Goal: Find specific page/section: Find specific page/section

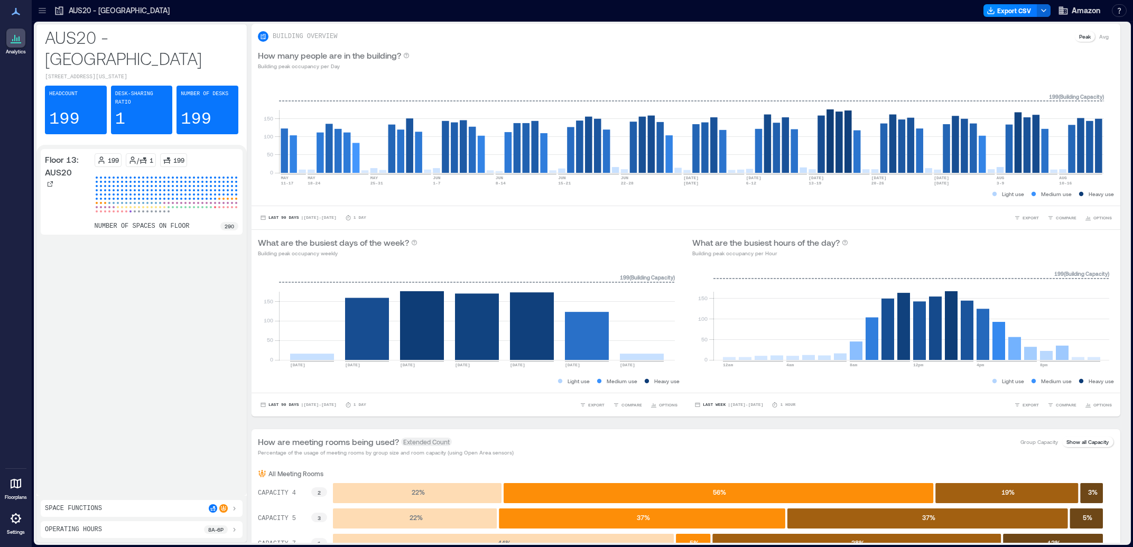
click at [39, 8] on icon at bounding box center [42, 8] width 7 height 1
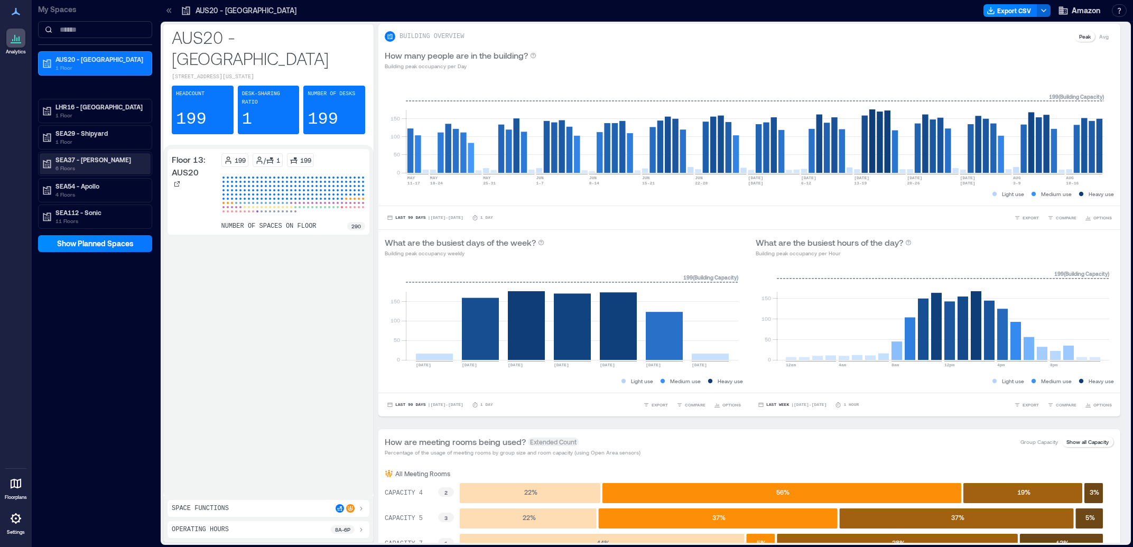
click at [116, 159] on p "SEA37 - [PERSON_NAME]" at bounding box center [100, 159] width 89 height 8
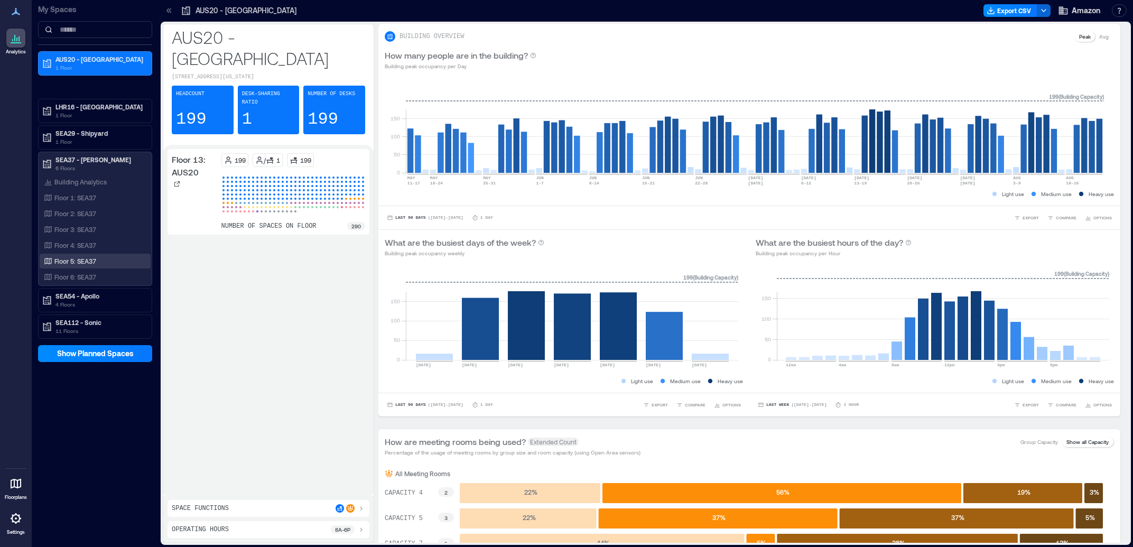
click at [96, 260] on p "Floor 5: SEA37" at bounding box center [75, 261] width 42 height 8
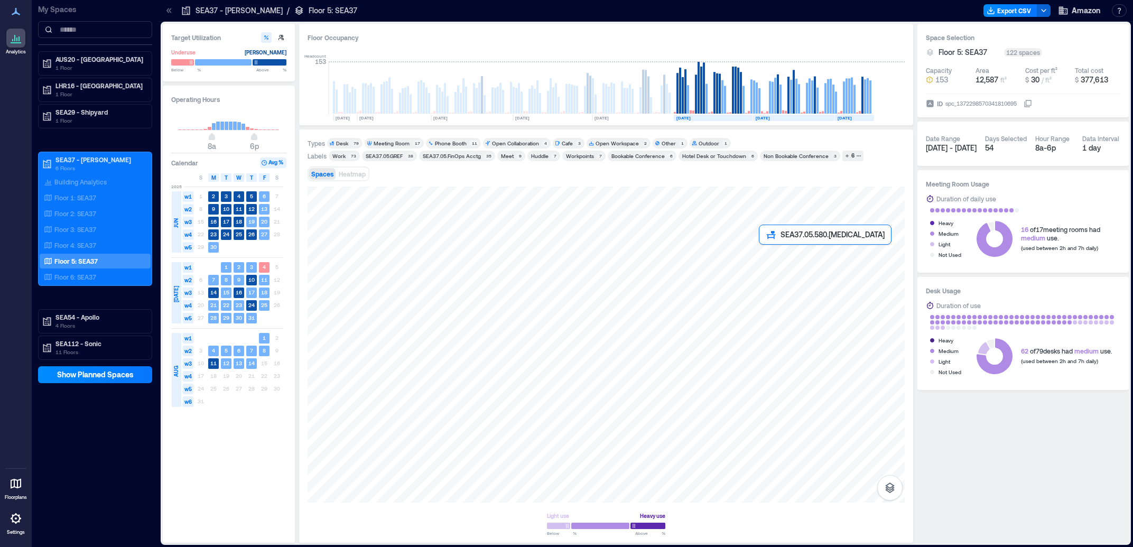
click at [783, 257] on div at bounding box center [606, 345] width 597 height 316
